Goal: Information Seeking & Learning: Learn about a topic

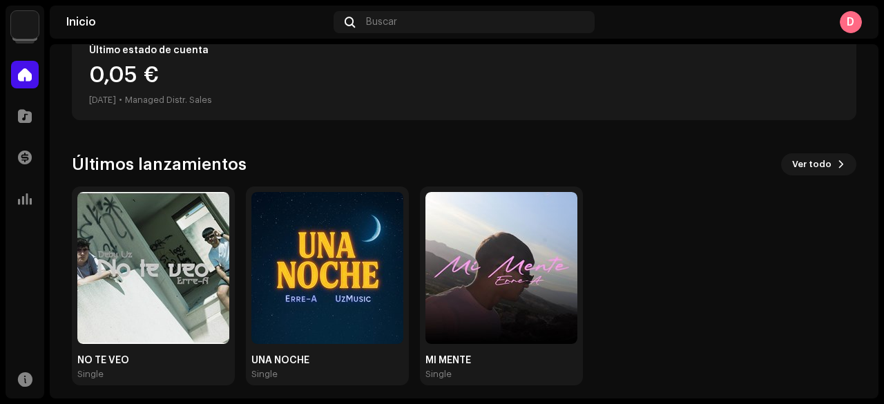
scroll to position [277, 0]
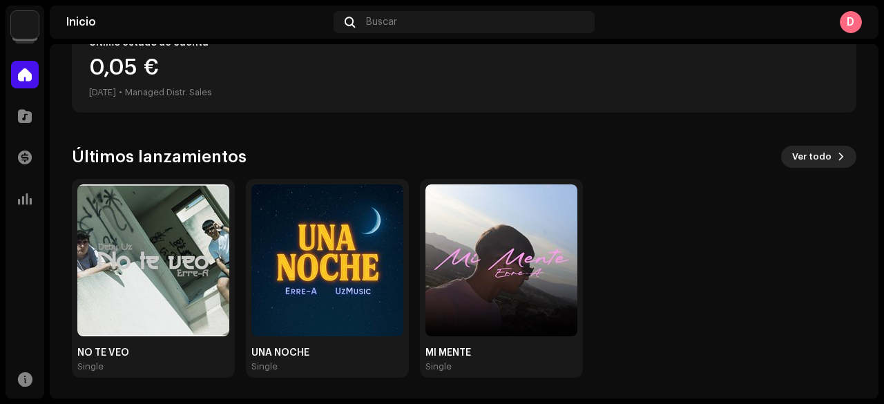
click at [816, 151] on span "Ver todo" at bounding box center [811, 157] width 39 height 28
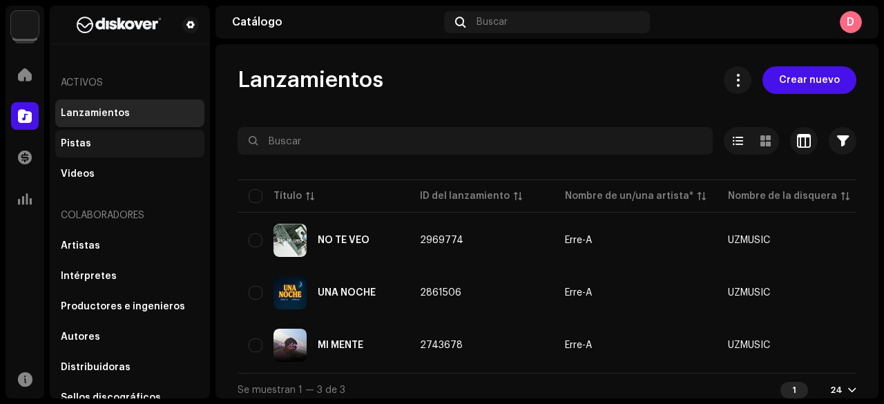
click at [112, 145] on div "Pistas" at bounding box center [130, 143] width 138 height 11
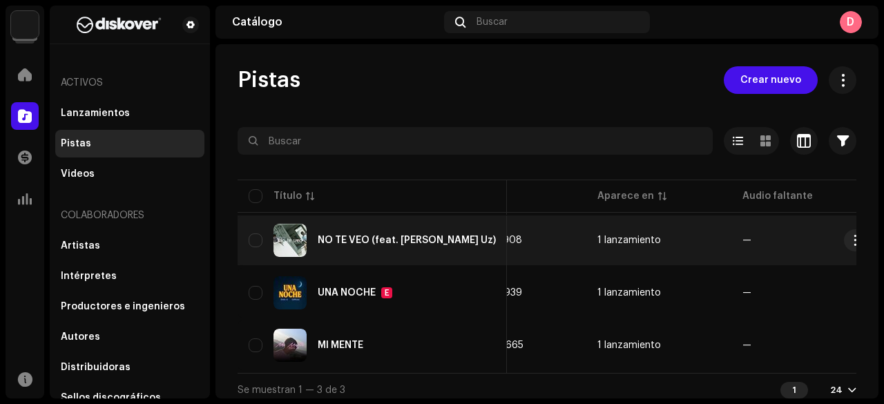
scroll to position [0, 512]
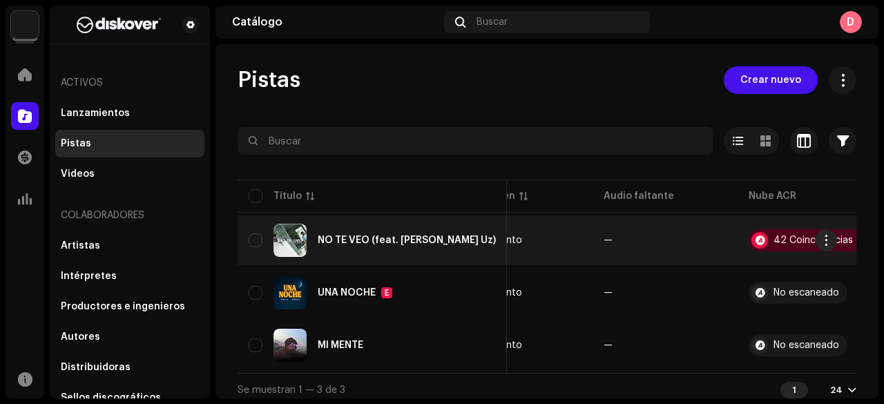
click at [482, 252] on td "1 lanzamiento" at bounding box center [519, 240] width 145 height 50
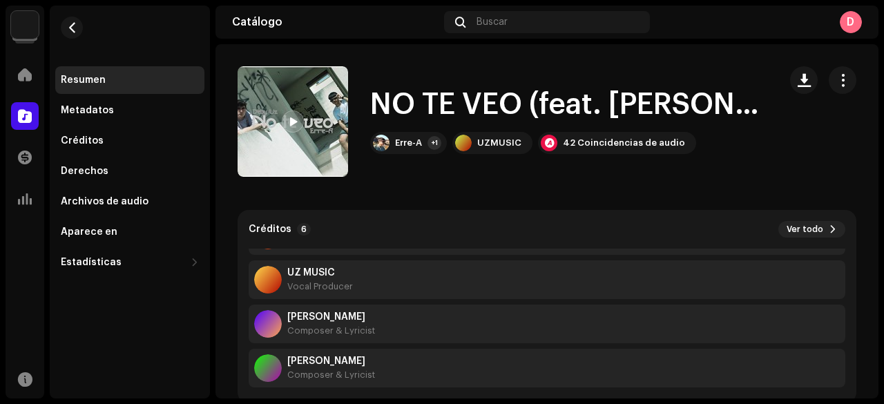
scroll to position [133, 0]
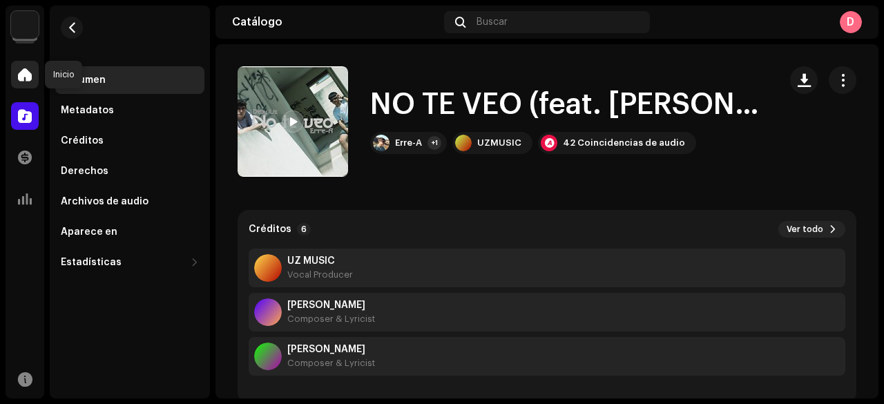
click at [23, 71] on span at bounding box center [25, 74] width 14 height 11
